Goal: Check status: Check status

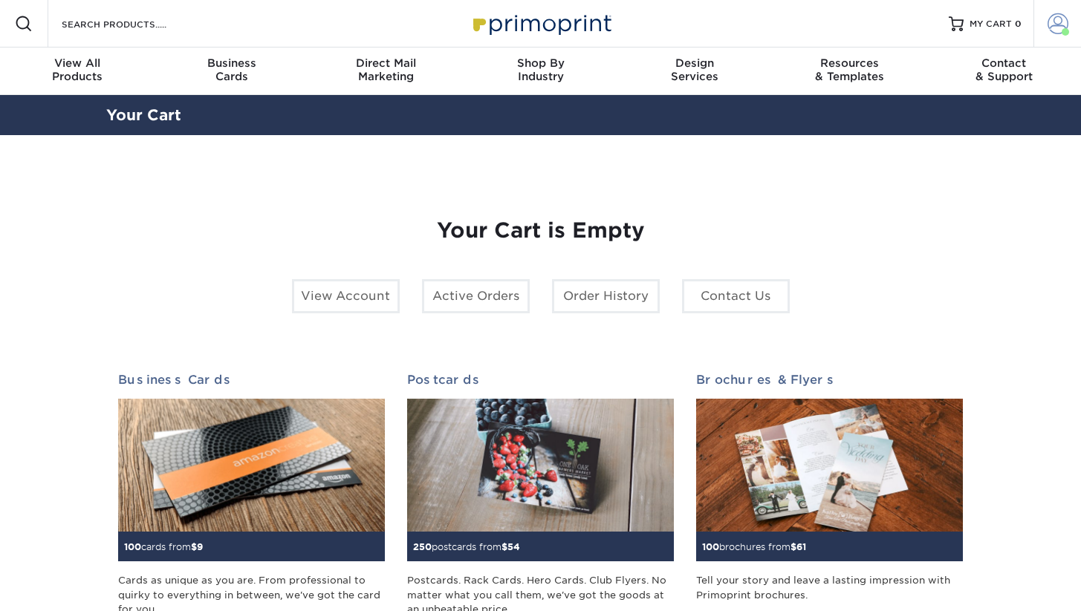
click at [1062, 17] on span at bounding box center [1057, 23] width 21 height 21
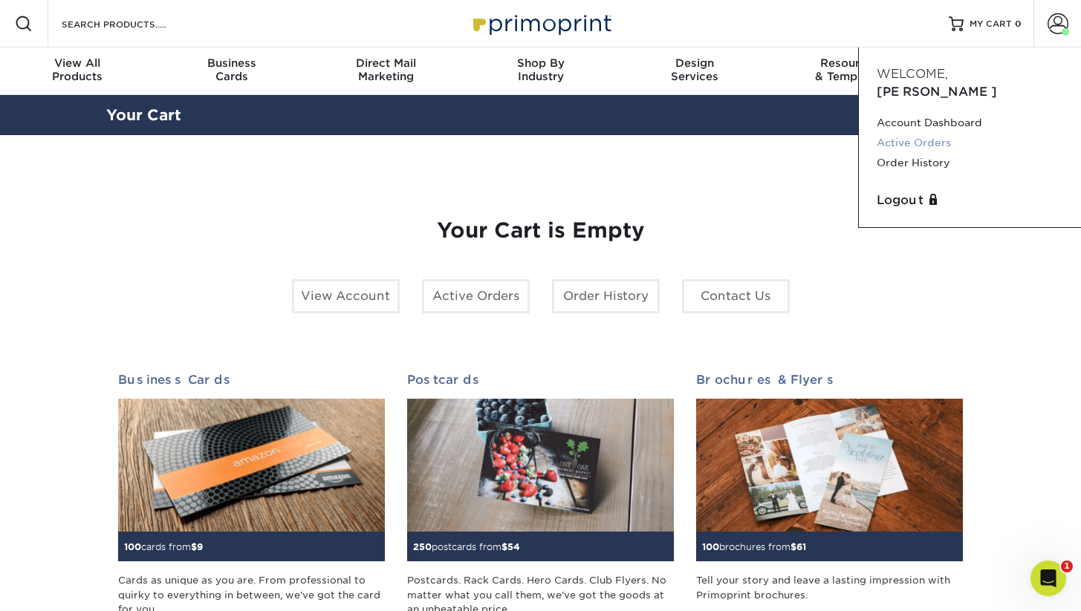
click at [935, 133] on link "Active Orders" at bounding box center [969, 143] width 186 height 20
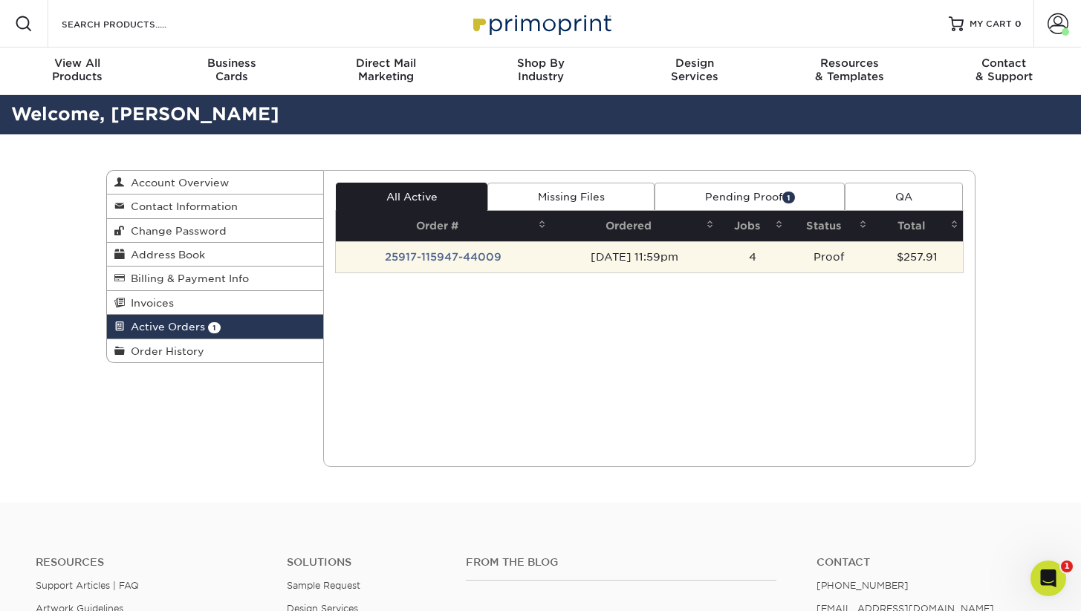
click at [453, 256] on td "25917-115947-44009" at bounding box center [443, 256] width 215 height 31
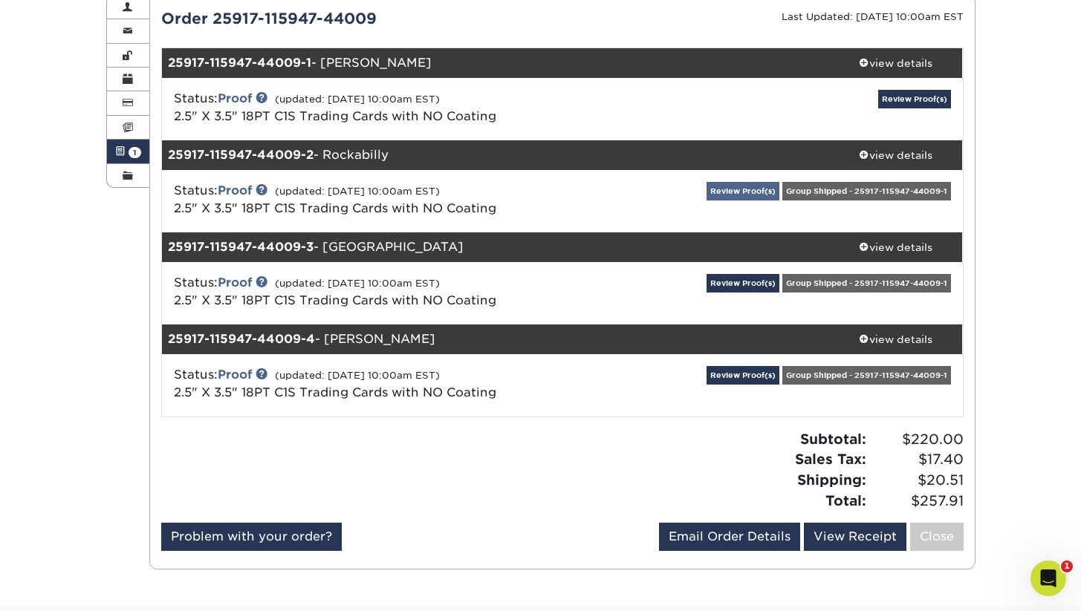
scroll to position [176, 0]
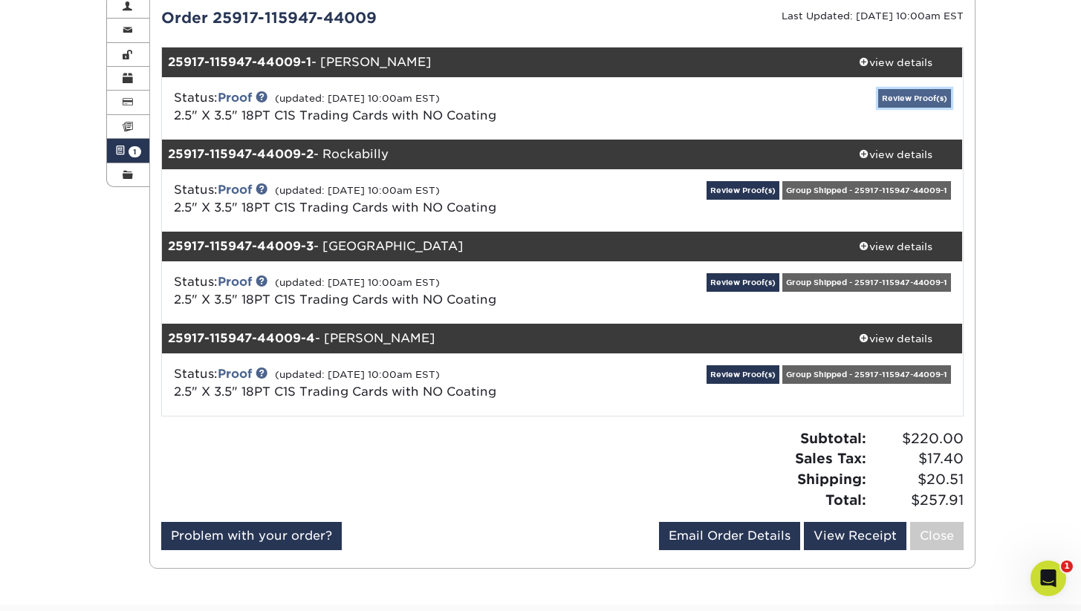
click at [893, 92] on link "Review Proof(s)" at bounding box center [914, 98] width 73 height 19
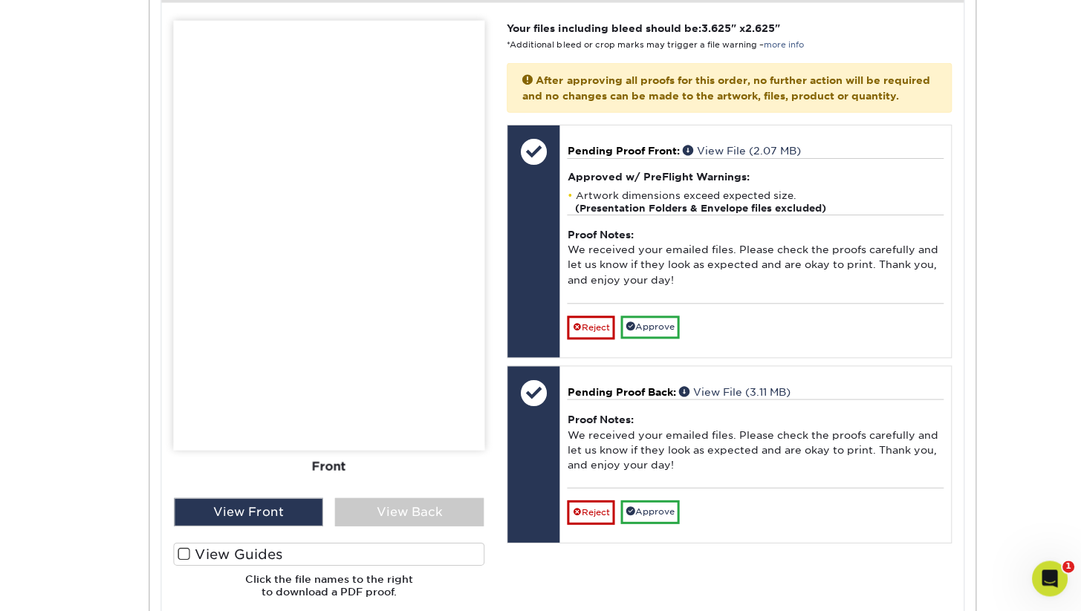
scroll to position [635, 0]
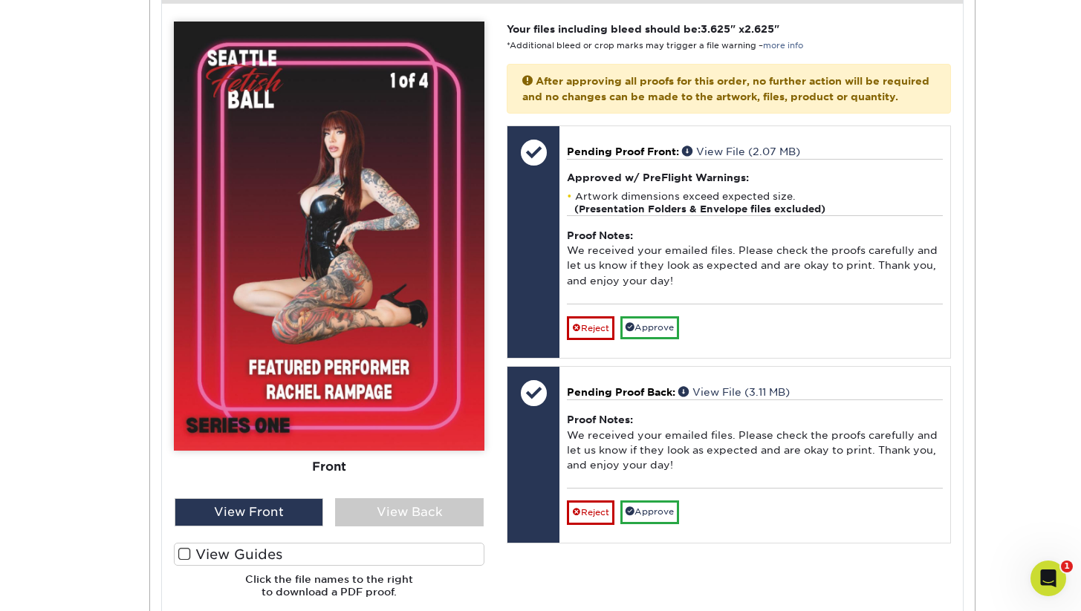
click at [225, 555] on label "View Guides" at bounding box center [329, 554] width 310 height 23
click at [0, 0] on input "View Guides" at bounding box center [0, 0] width 0 height 0
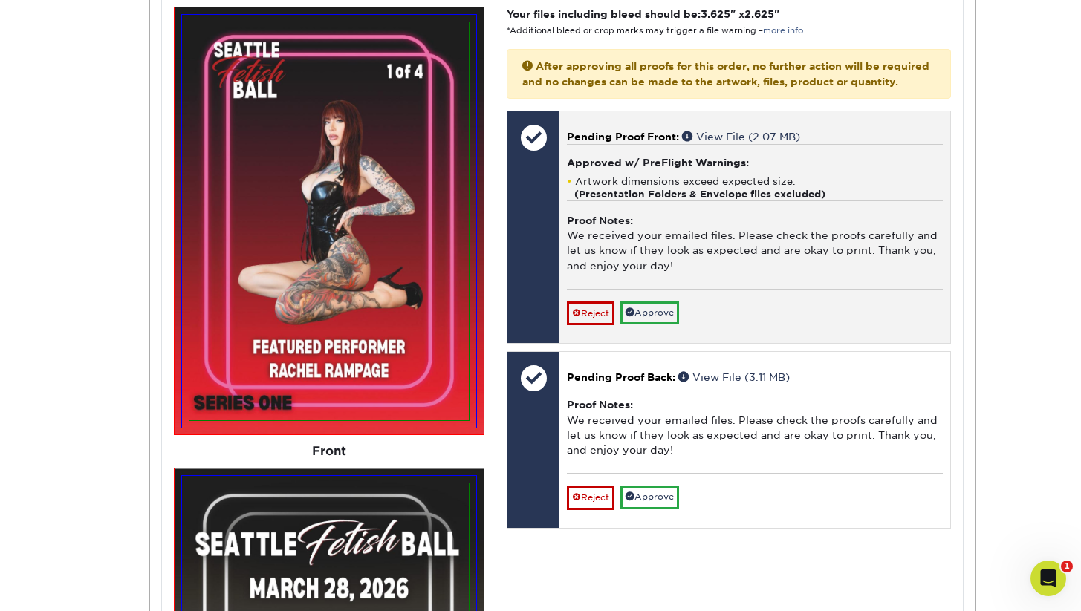
scroll to position [646, 0]
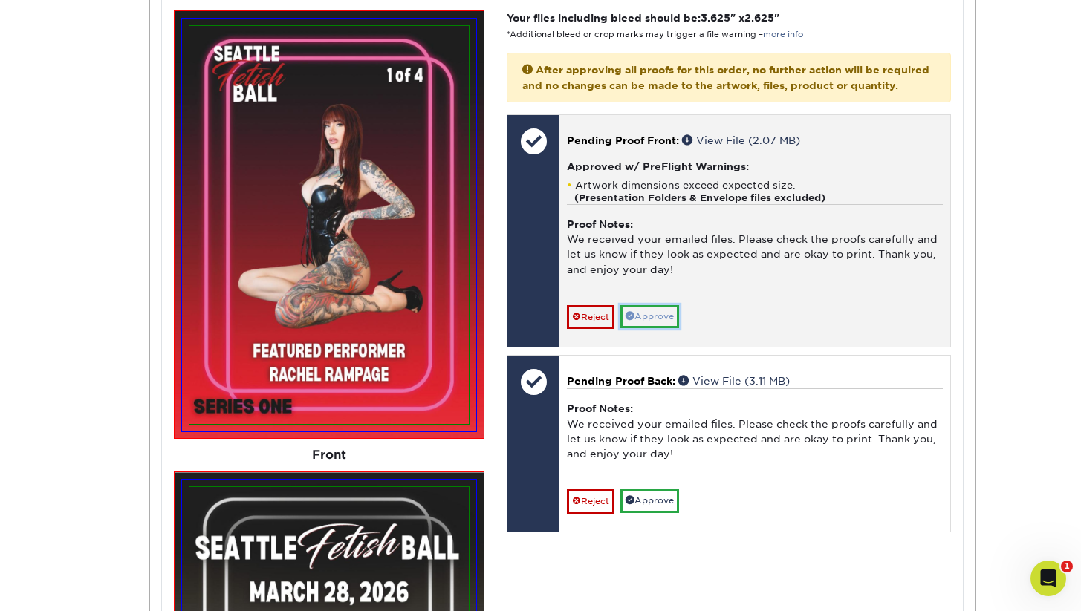
click at [662, 328] on link "Approve" at bounding box center [649, 316] width 59 height 23
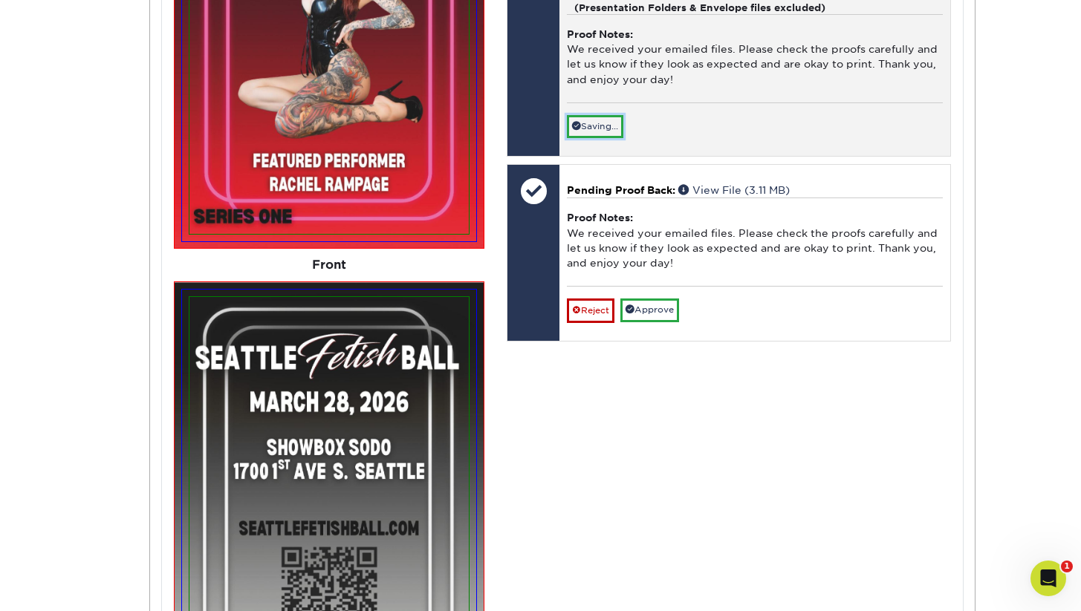
scroll to position [838, 0]
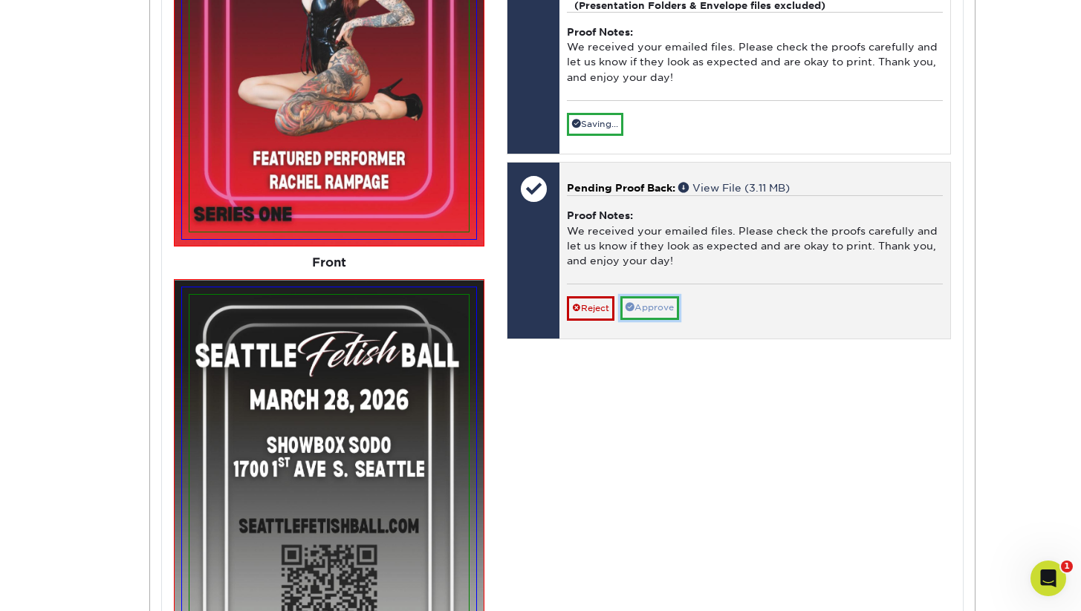
click at [665, 319] on link "Approve" at bounding box center [649, 307] width 59 height 23
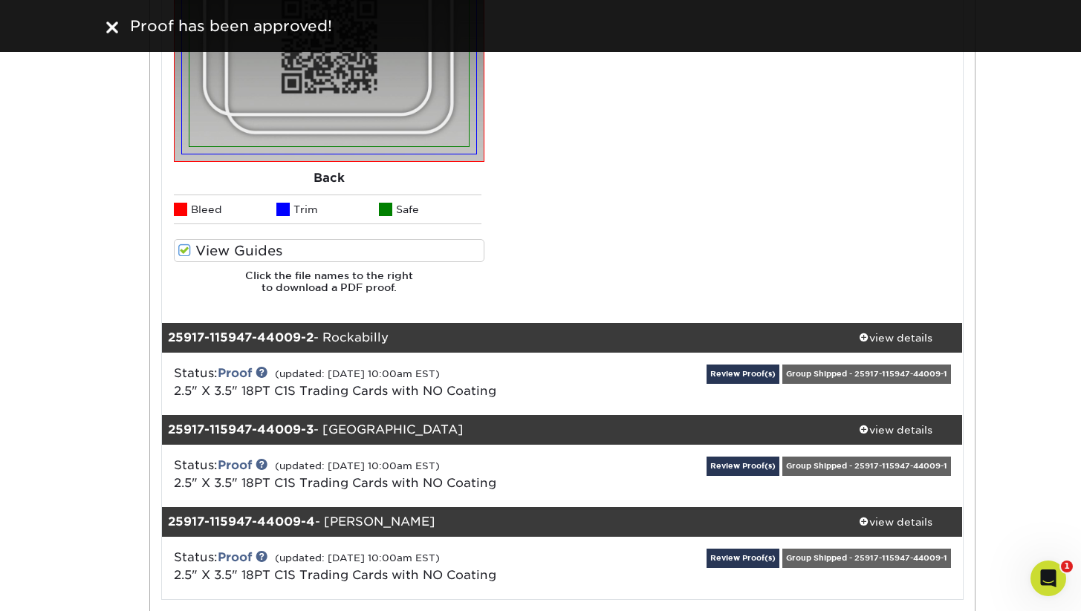
scroll to position [1453, 0]
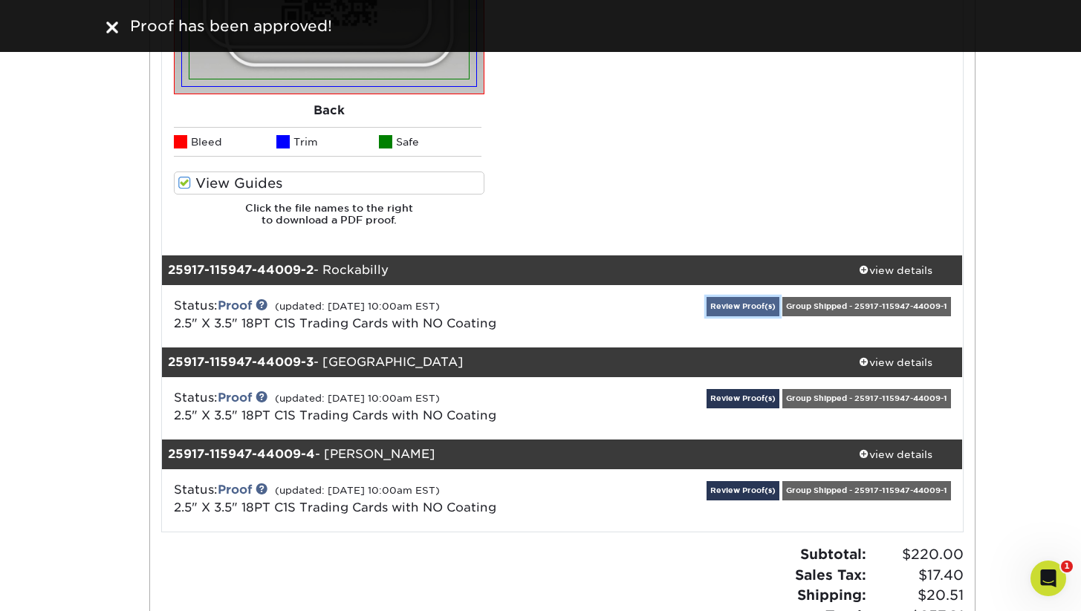
click at [728, 304] on link "Review Proof(s)" at bounding box center [742, 306] width 73 height 19
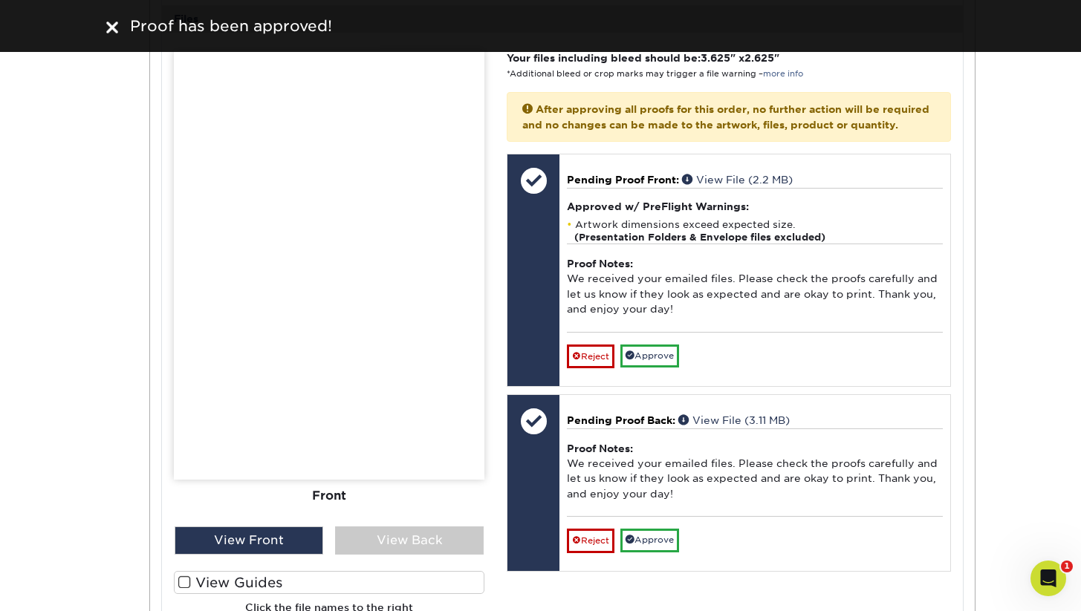
scroll to position [2047, 0]
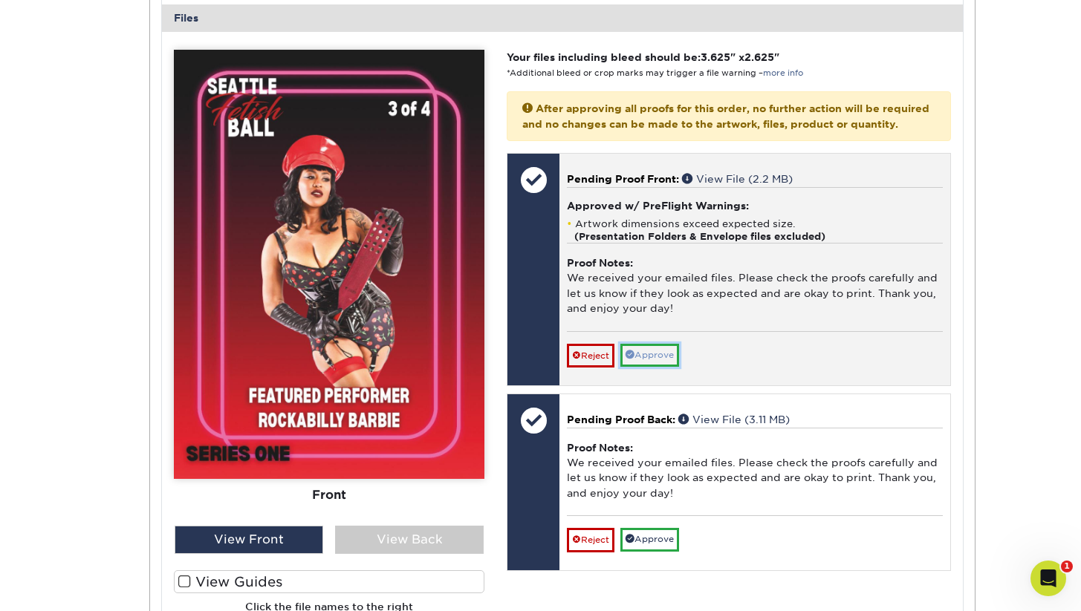
click at [668, 367] on link "Approve" at bounding box center [649, 355] width 59 height 23
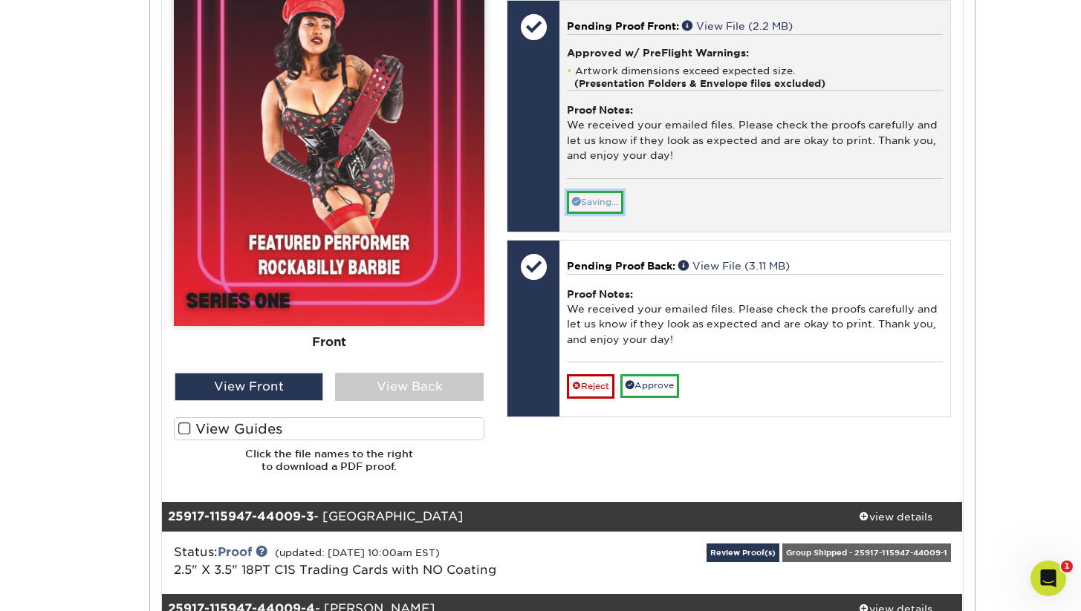
scroll to position [2222, 0]
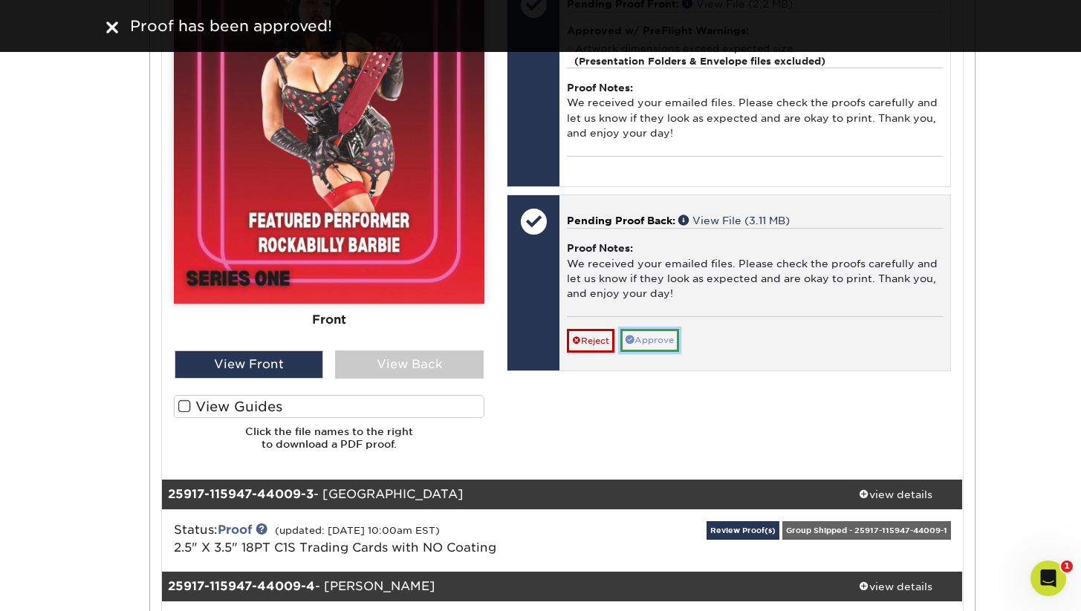
click at [663, 352] on link "Approve" at bounding box center [649, 340] width 59 height 23
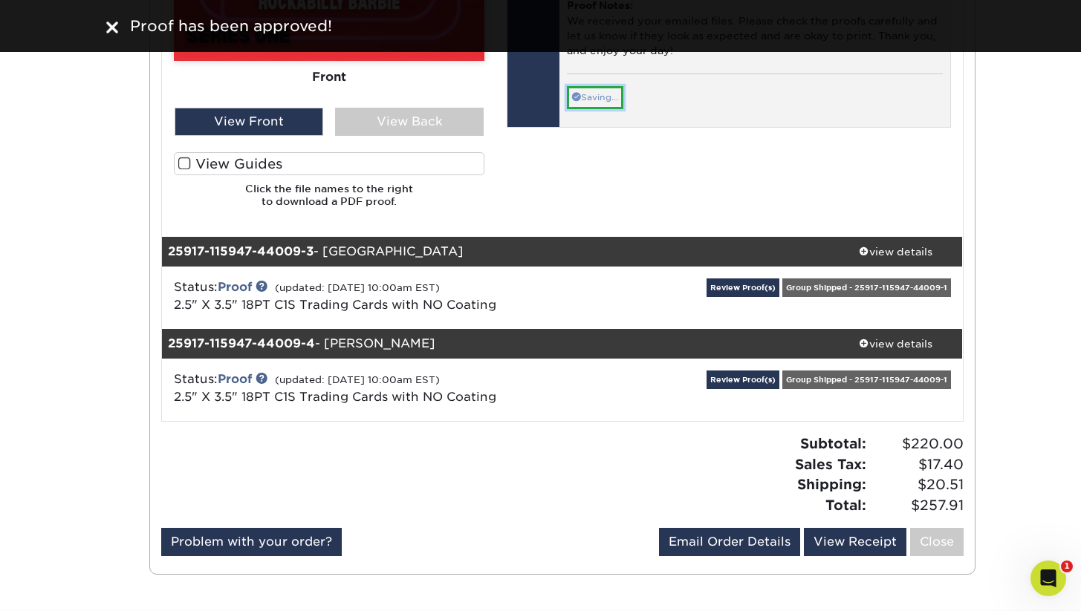
scroll to position [2499, 0]
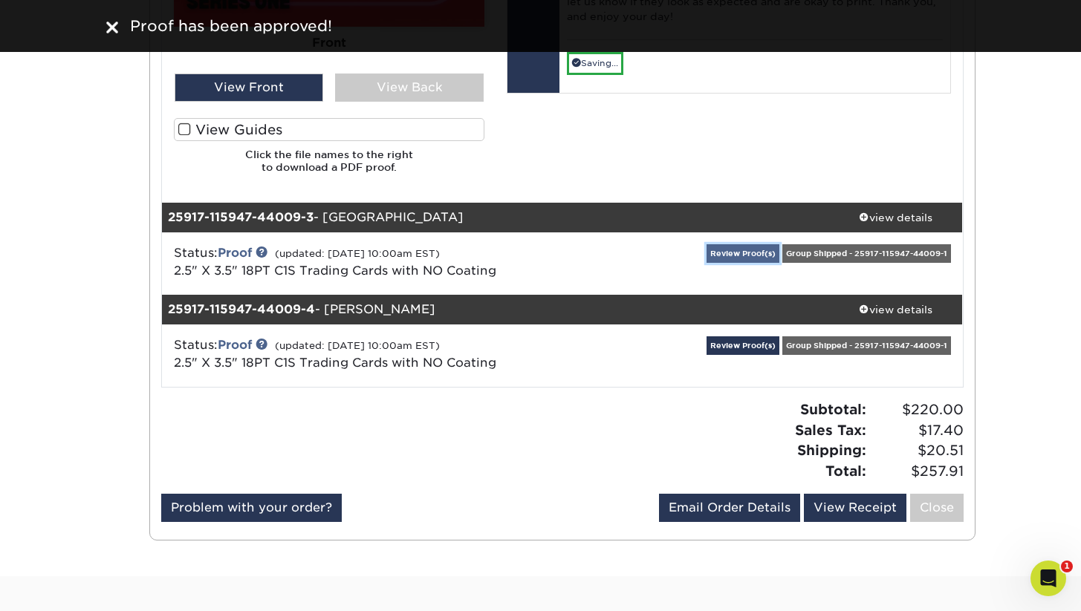
click at [743, 253] on link "Review Proof(s)" at bounding box center [742, 253] width 73 height 19
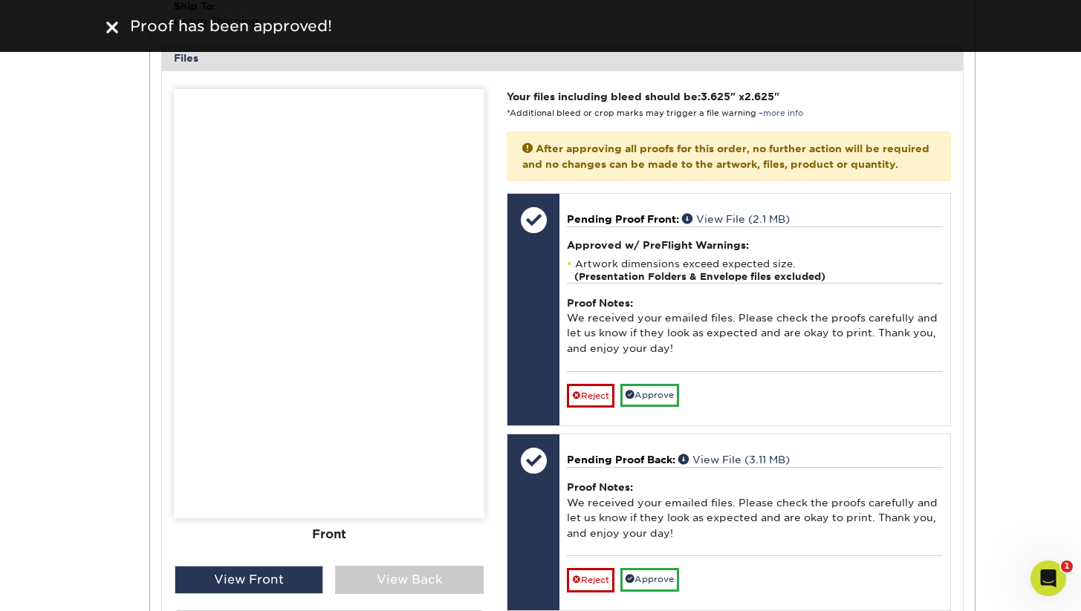
scroll to position [3016, 0]
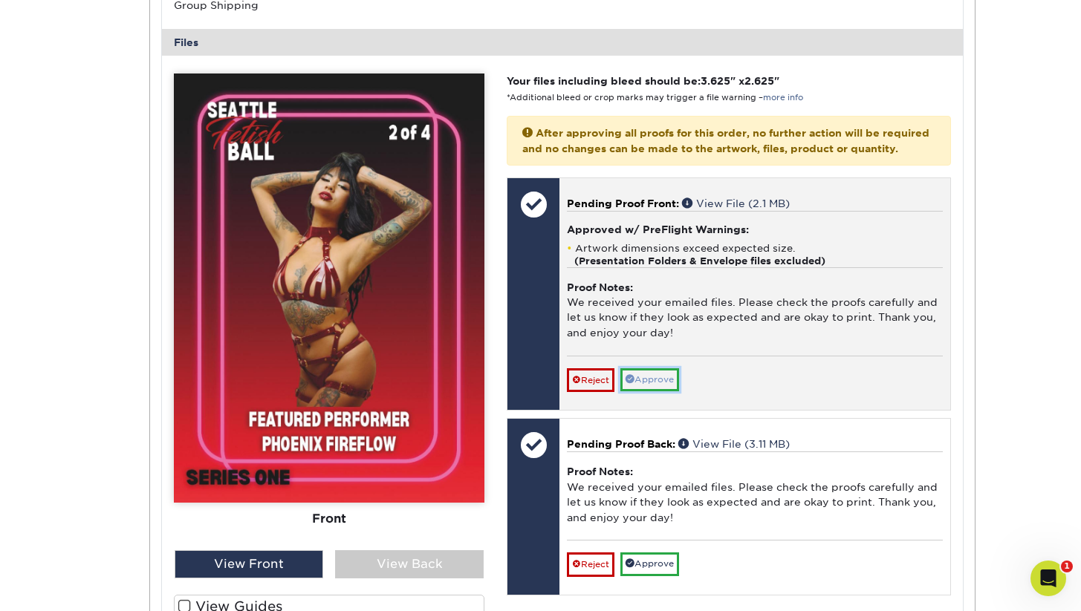
click at [672, 390] on link "Approve" at bounding box center [649, 379] width 59 height 23
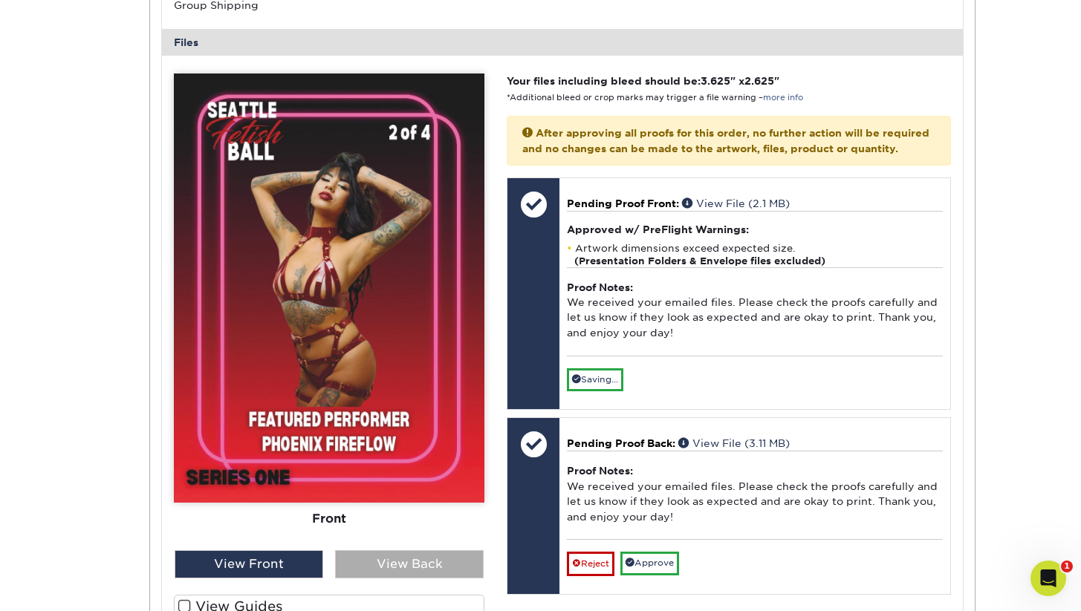
click at [445, 565] on div "View Back" at bounding box center [409, 564] width 149 height 28
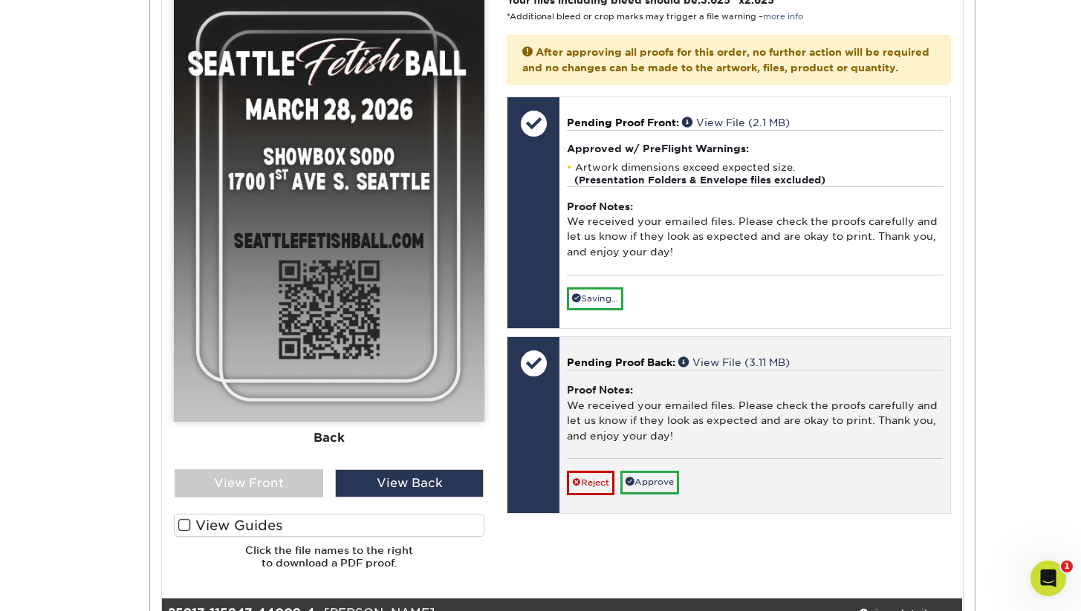
scroll to position [3106, 0]
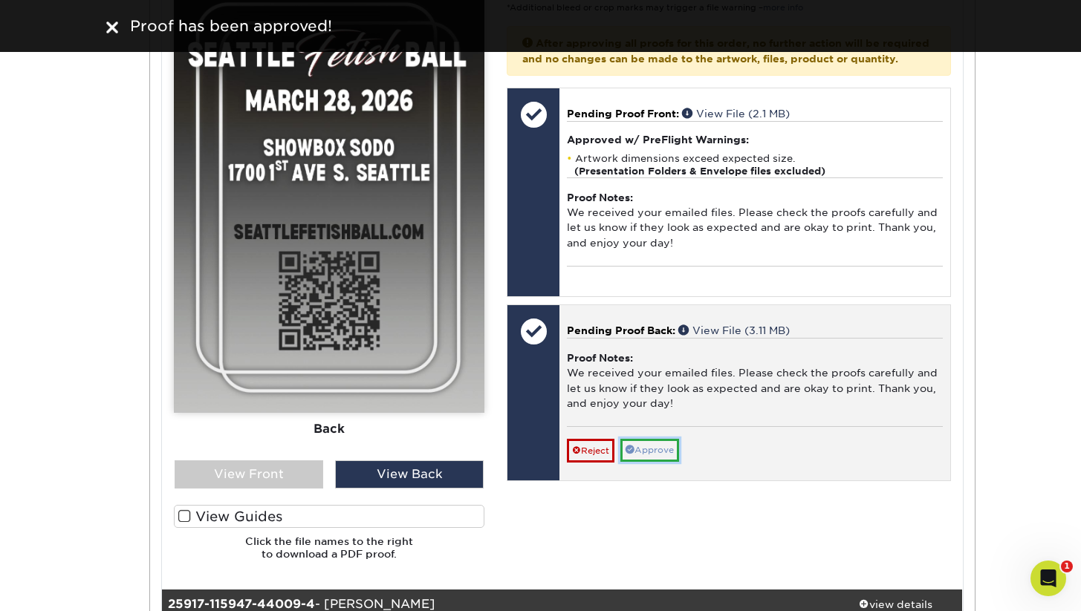
click at [657, 462] on link "Approve" at bounding box center [649, 450] width 59 height 23
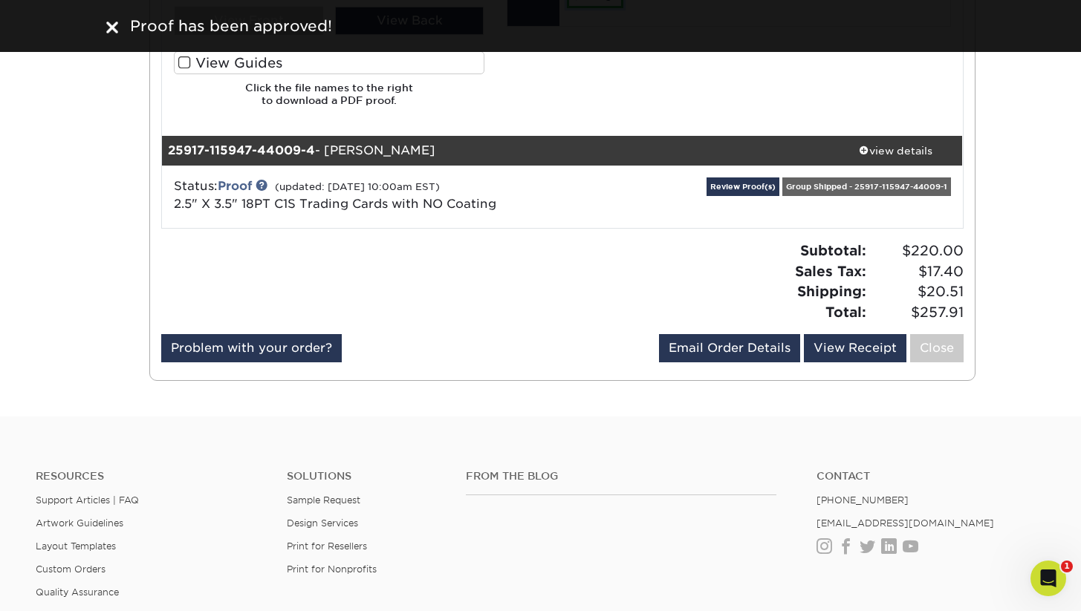
scroll to position [3568, 0]
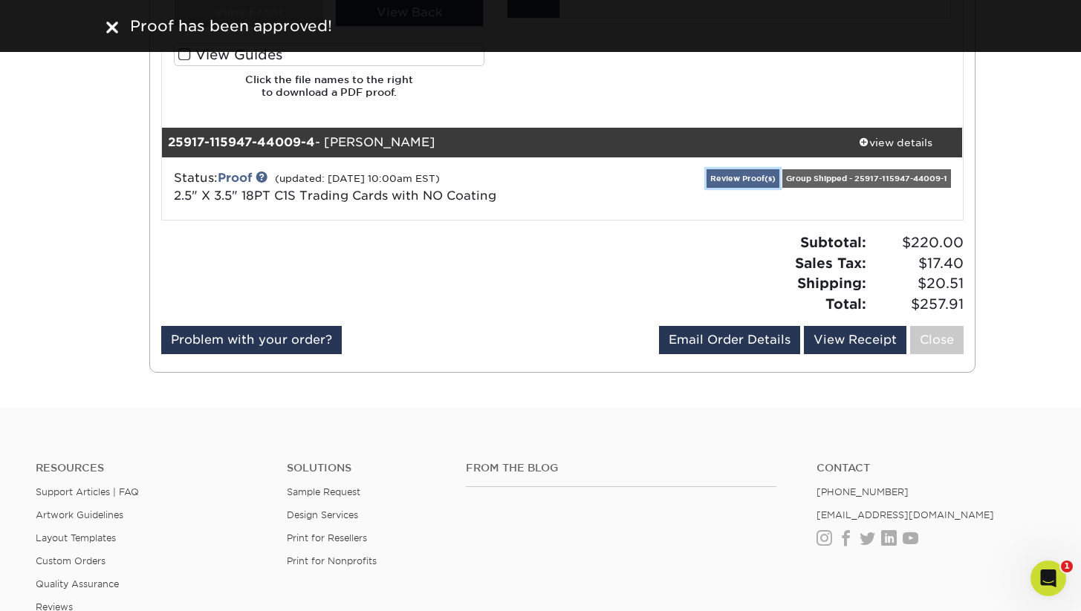
click at [734, 177] on link "Review Proof(s)" at bounding box center [742, 178] width 73 height 19
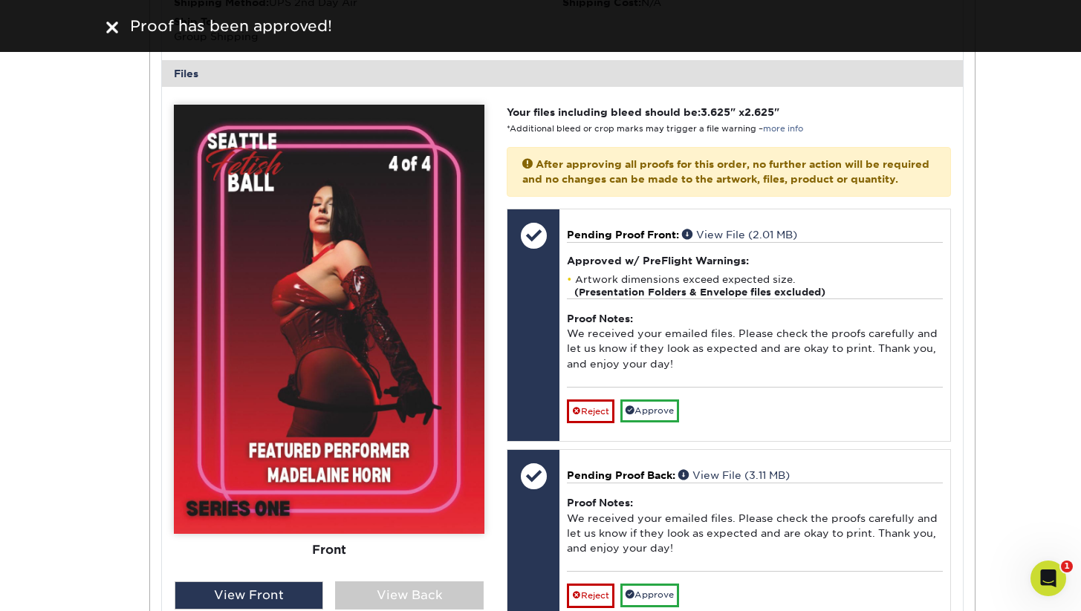
scroll to position [4011, 0]
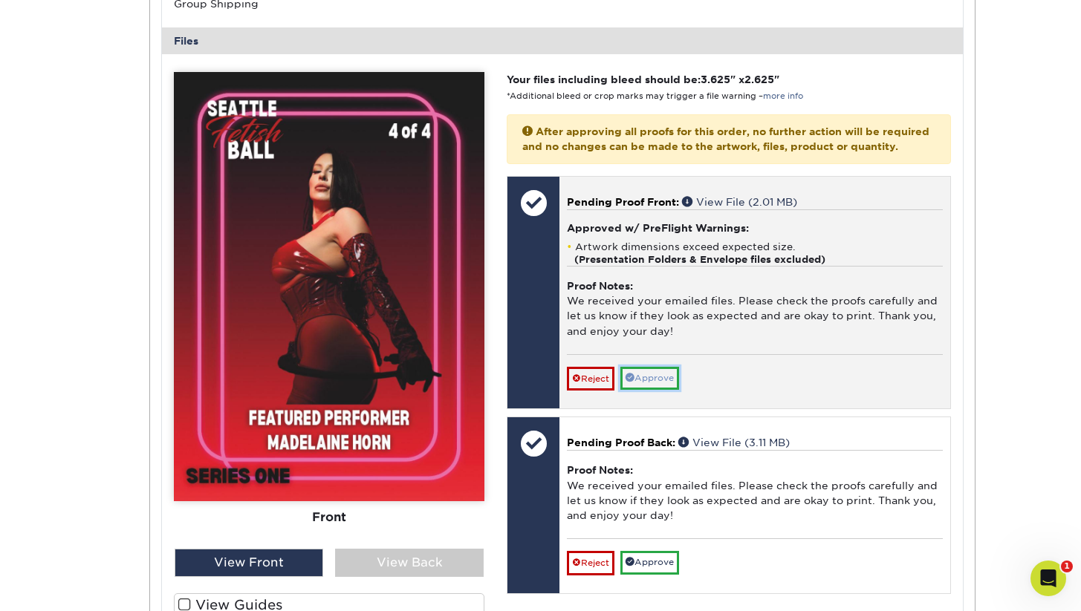
click at [673, 390] on link "Approve" at bounding box center [649, 378] width 59 height 23
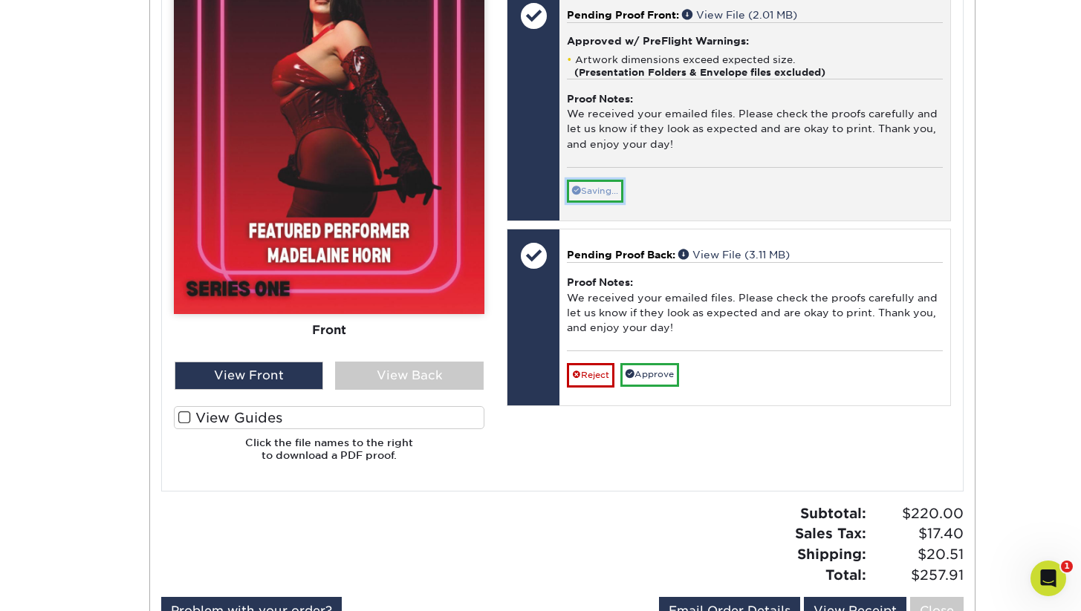
scroll to position [4239, 0]
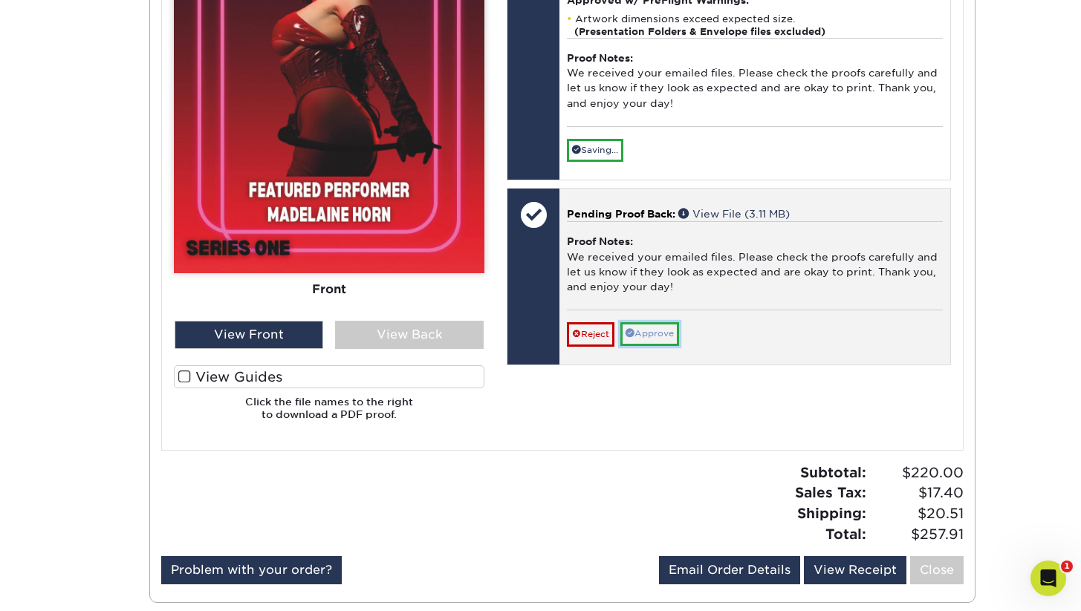
click at [671, 345] on link "Approve" at bounding box center [649, 333] width 59 height 23
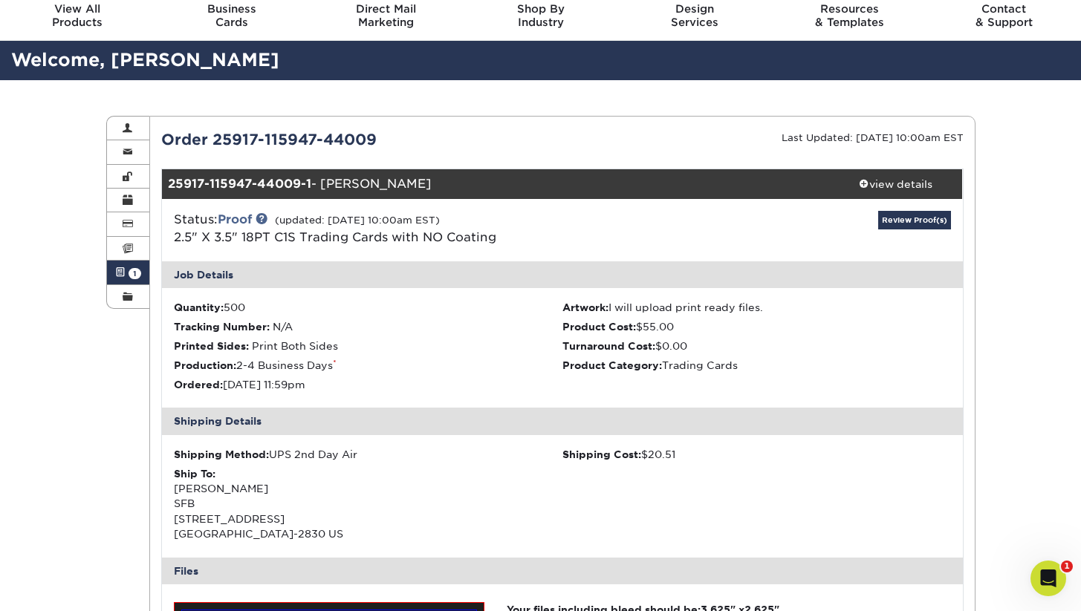
scroll to position [0, 0]
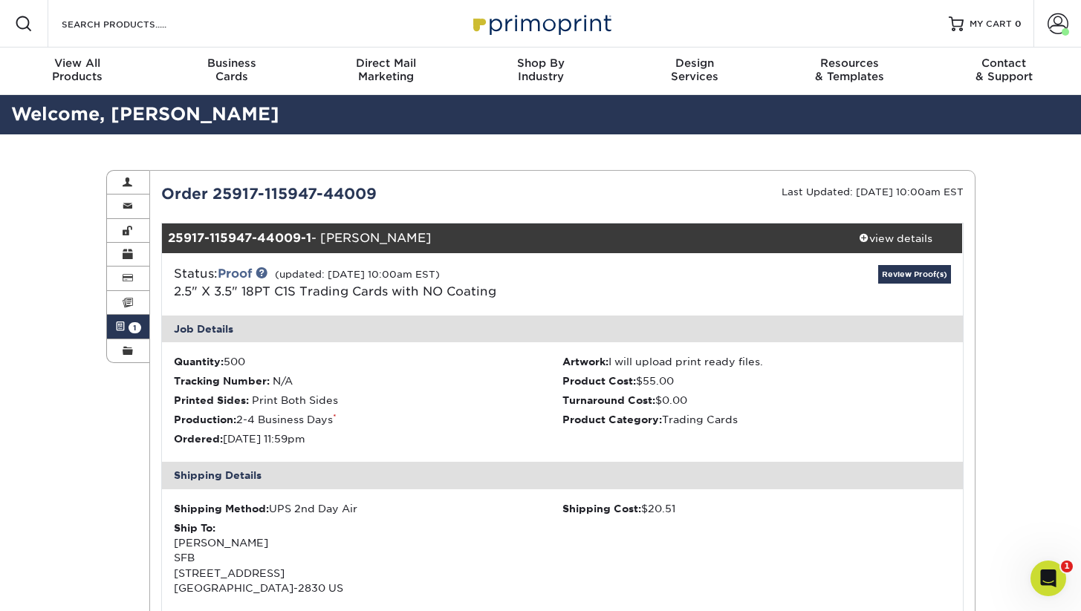
click at [123, 325] on span at bounding box center [120, 327] width 10 height 12
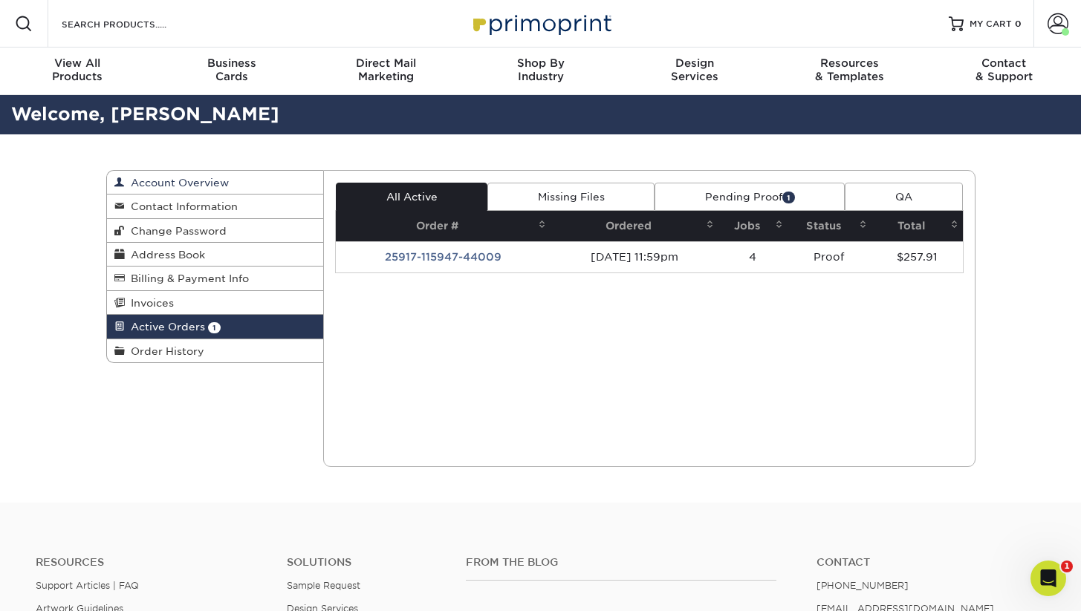
click at [210, 183] on span "Account Overview" at bounding box center [177, 183] width 104 height 12
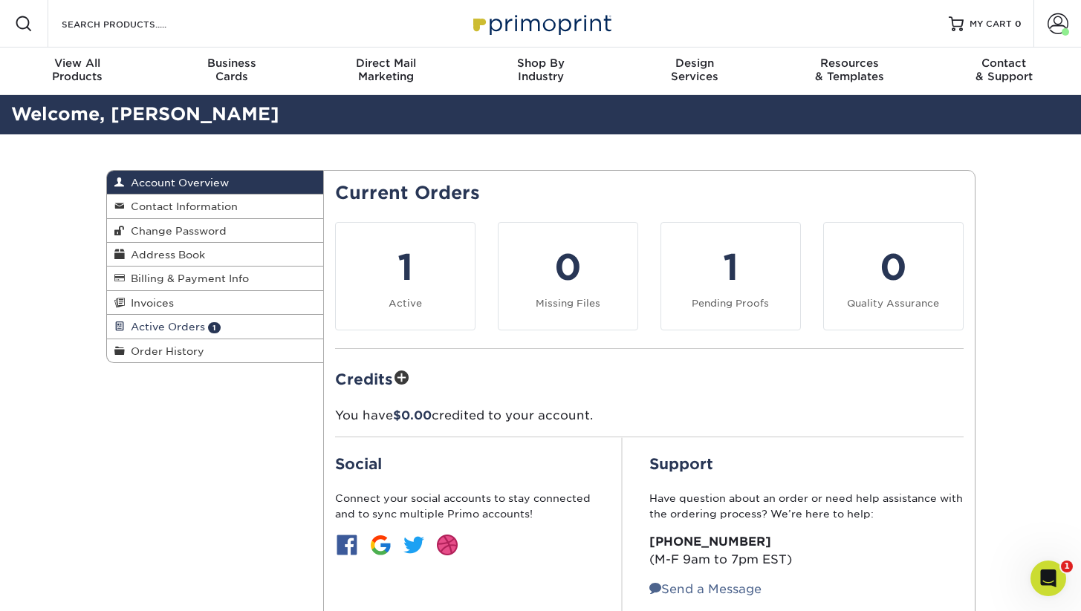
click at [174, 328] on span "Active Orders" at bounding box center [165, 327] width 80 height 12
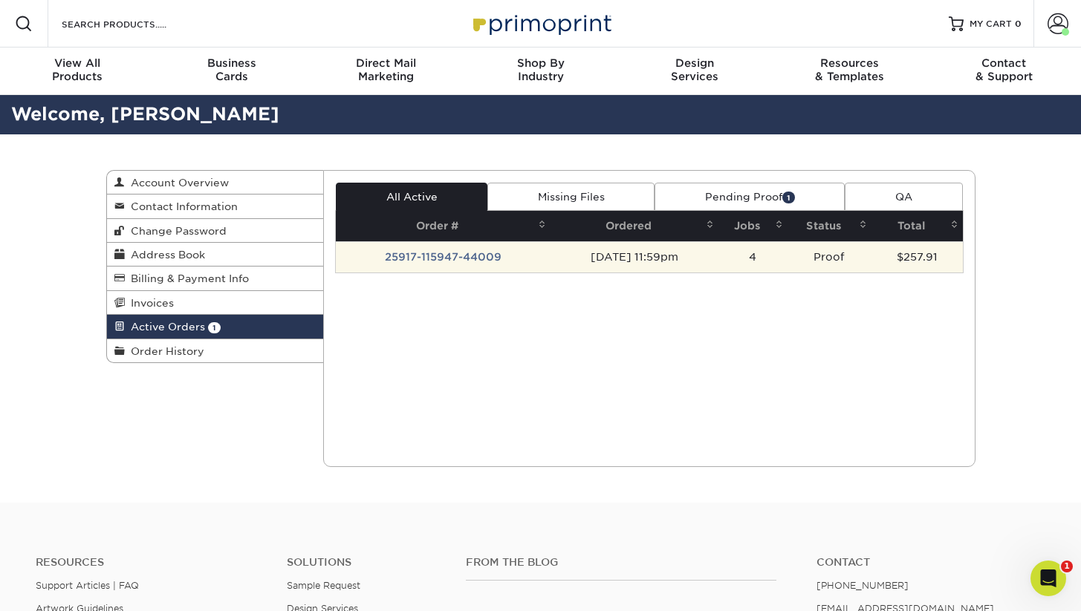
click at [415, 257] on td "25917-115947-44009" at bounding box center [443, 256] width 215 height 31
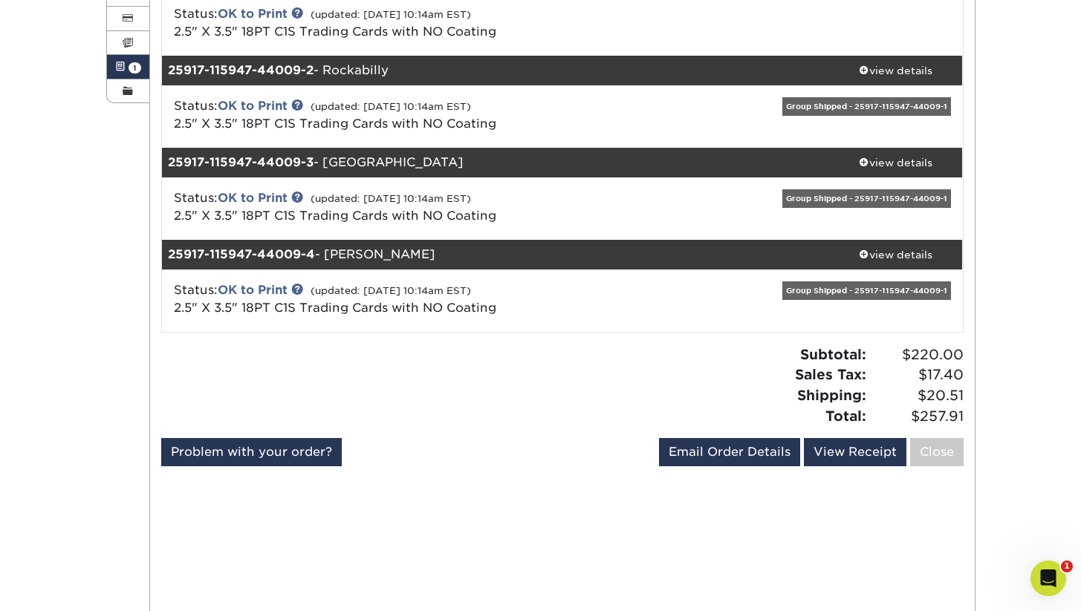
scroll to position [261, 0]
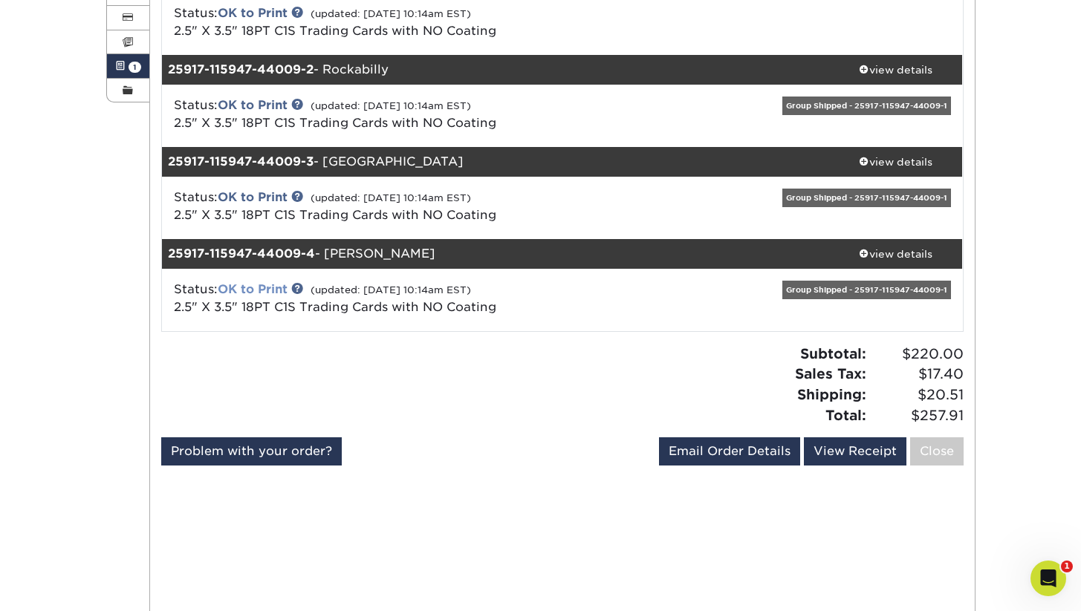
click at [276, 292] on link "OK to Print" at bounding box center [253, 289] width 70 height 14
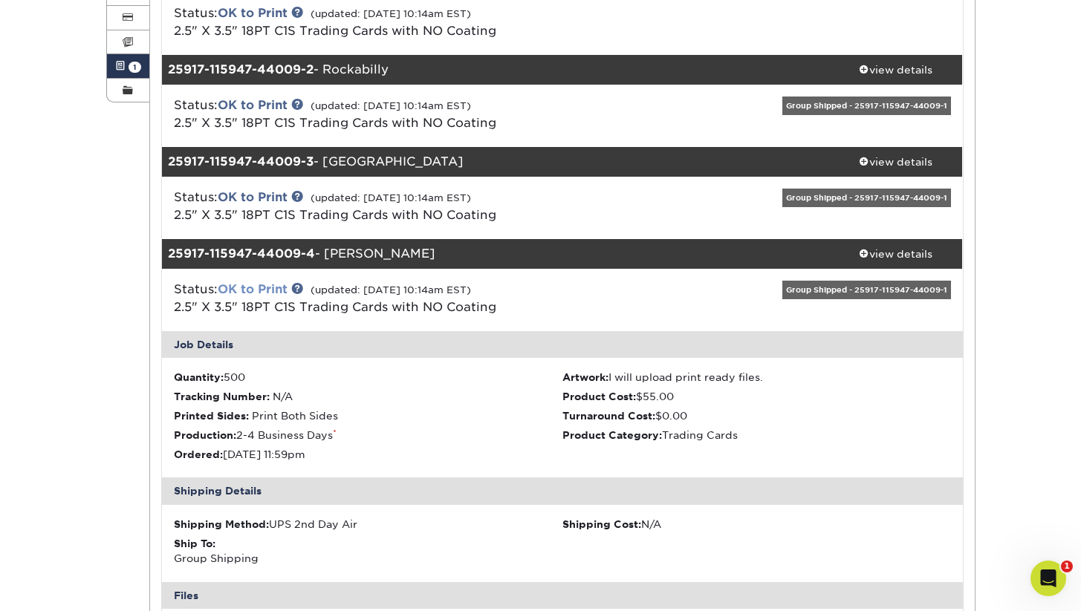
click at [276, 292] on link "OK to Print" at bounding box center [253, 289] width 70 height 14
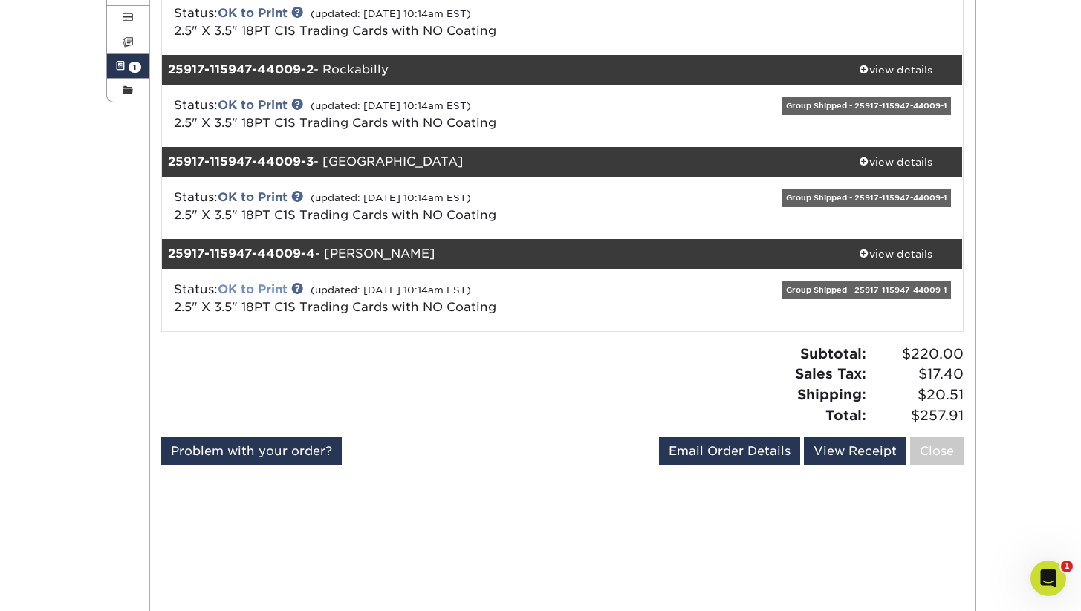
click at [276, 292] on link "OK to Print" at bounding box center [253, 289] width 70 height 14
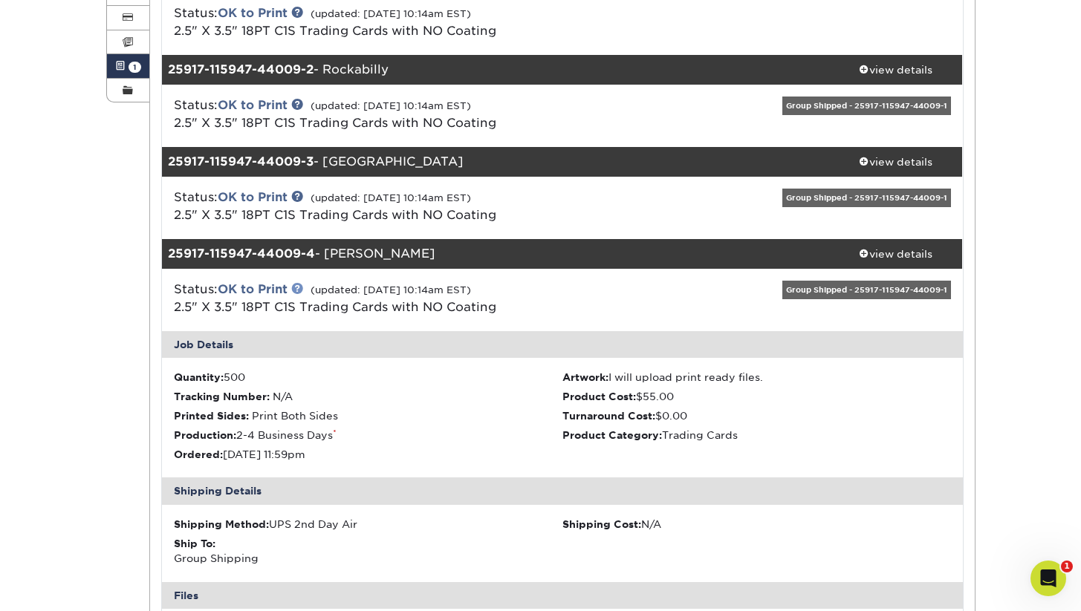
click at [298, 290] on link at bounding box center [297, 288] width 12 height 12
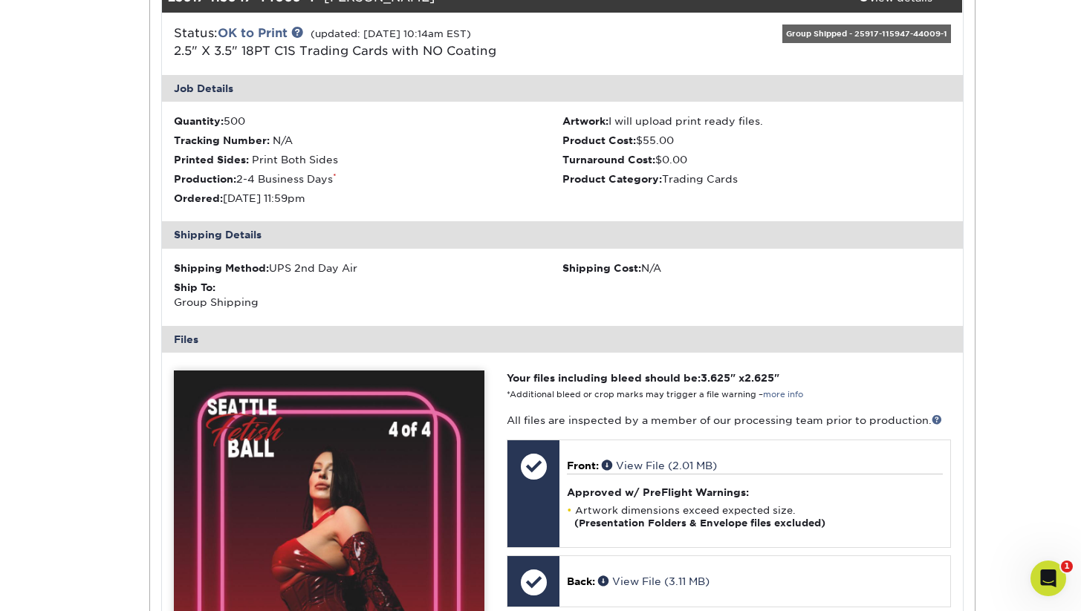
scroll to position [0, 0]
